Goal: Task Accomplishment & Management: Manage account settings

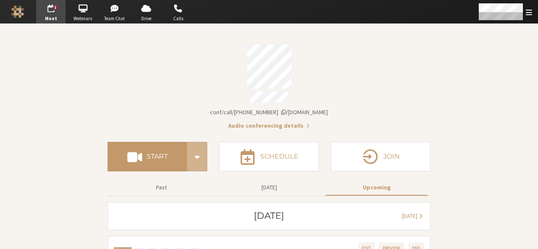
click at [286, 109] on span "Account details" at bounding box center [283, 112] width 5 height 6
click at [435, 13] on span "Open menu" at bounding box center [529, 12] width 6 height 8
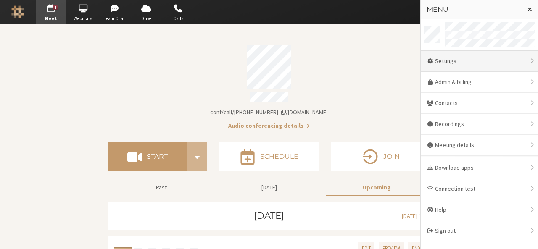
click at [435, 59] on div "Settings" at bounding box center [479, 61] width 117 height 21
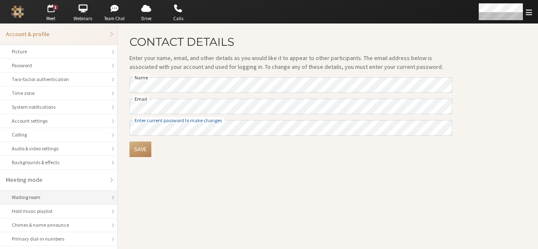
click at [34, 194] on div "Waiting room" at bounding box center [59, 198] width 94 height 8
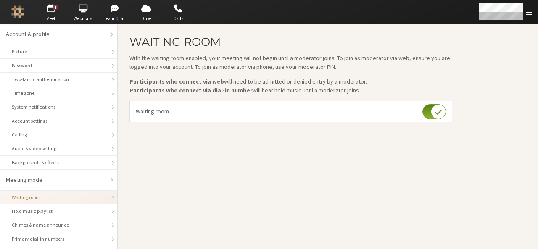
click at [426, 114] on input "checkbox" at bounding box center [435, 111] width 24 height 15
checkbox input "false"
click at [365, 182] on main "Waiting room With the waiting room enabled, your meeting will not begin until a…" at bounding box center [328, 136] width 420 height 225
click at [76, 11] on span "button" at bounding box center [82, 8] width 29 height 13
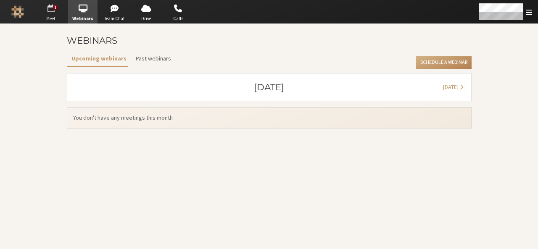
click at [48, 11] on span "button" at bounding box center [50, 8] width 29 height 13
